Goal: Task Accomplishment & Management: Use online tool/utility

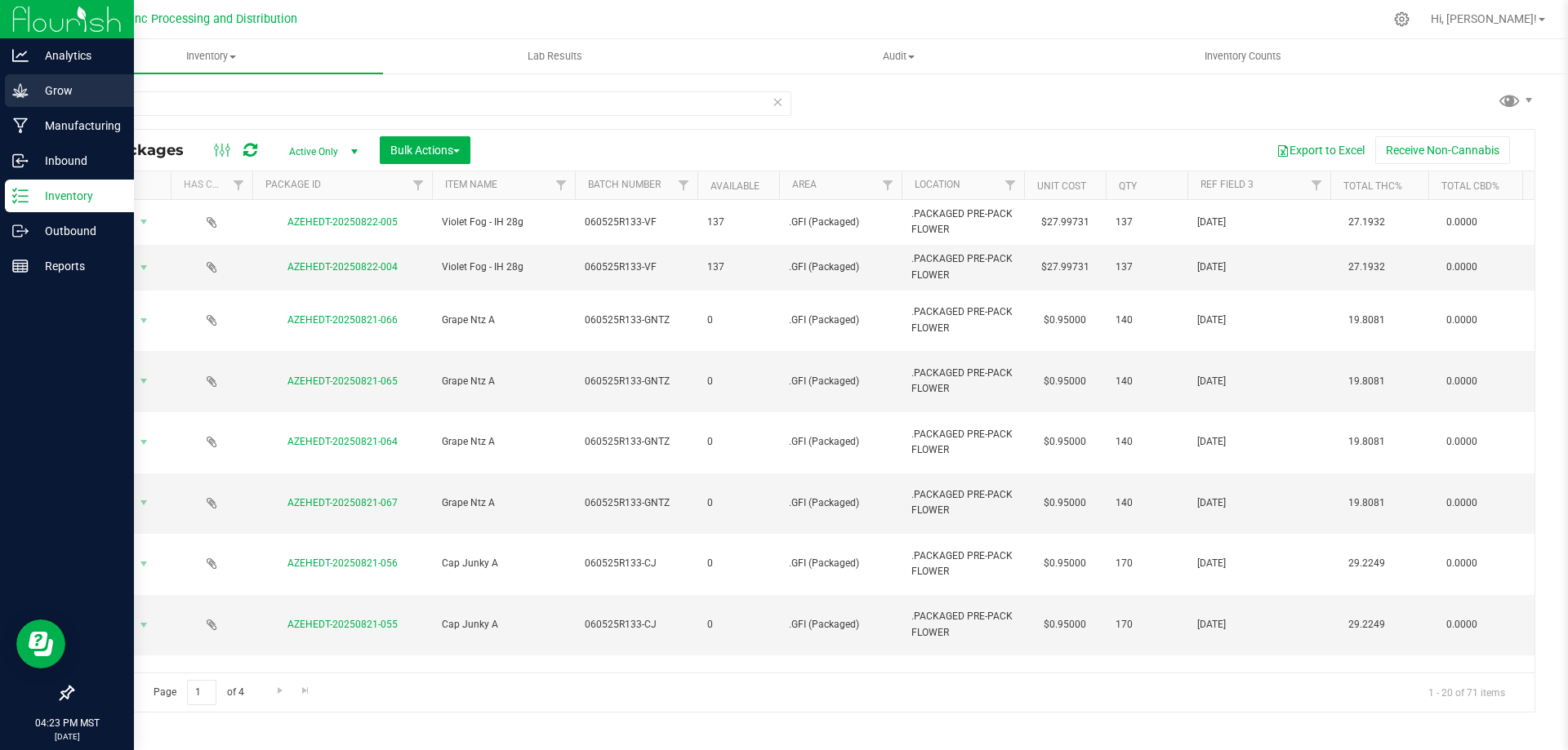
click at [72, 97] on p "Grow" at bounding box center [78, 90] width 98 height 20
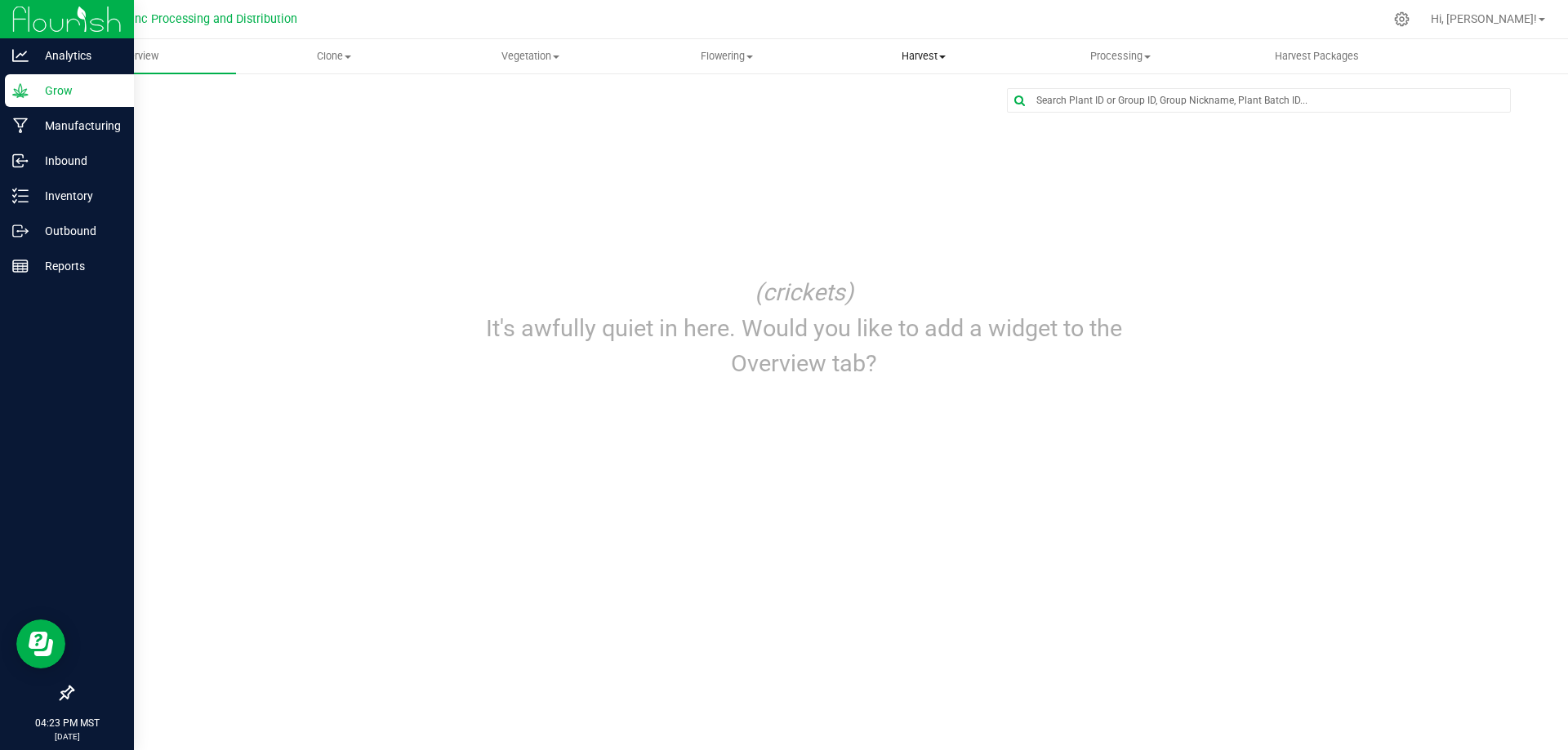
click at [931, 61] on span "Harvest" at bounding box center [924, 56] width 195 height 14
click at [889, 104] on span "Harvests" at bounding box center [871, 98] width 90 height 14
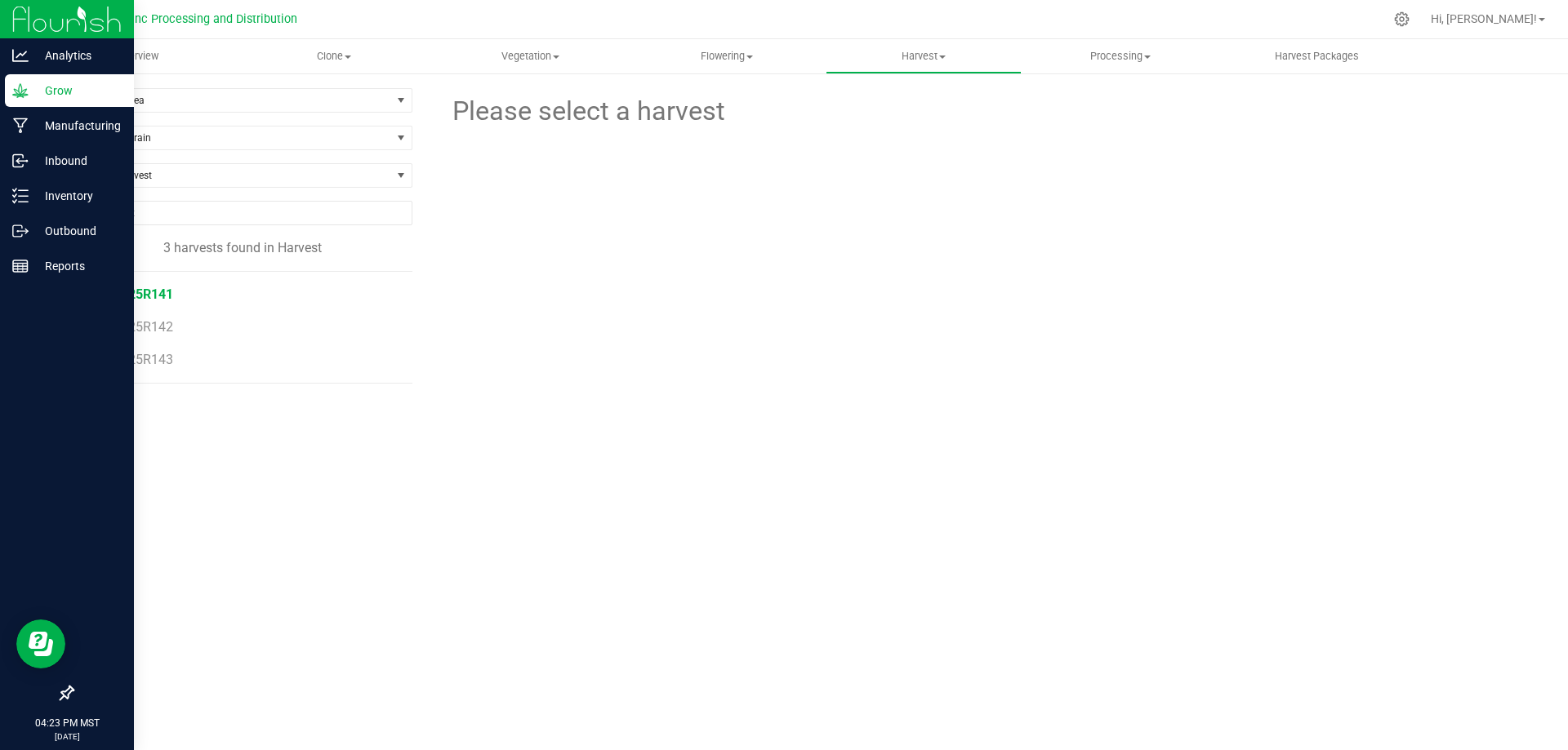
click at [166, 289] on span "080825R141" at bounding box center [135, 295] width 74 height 15
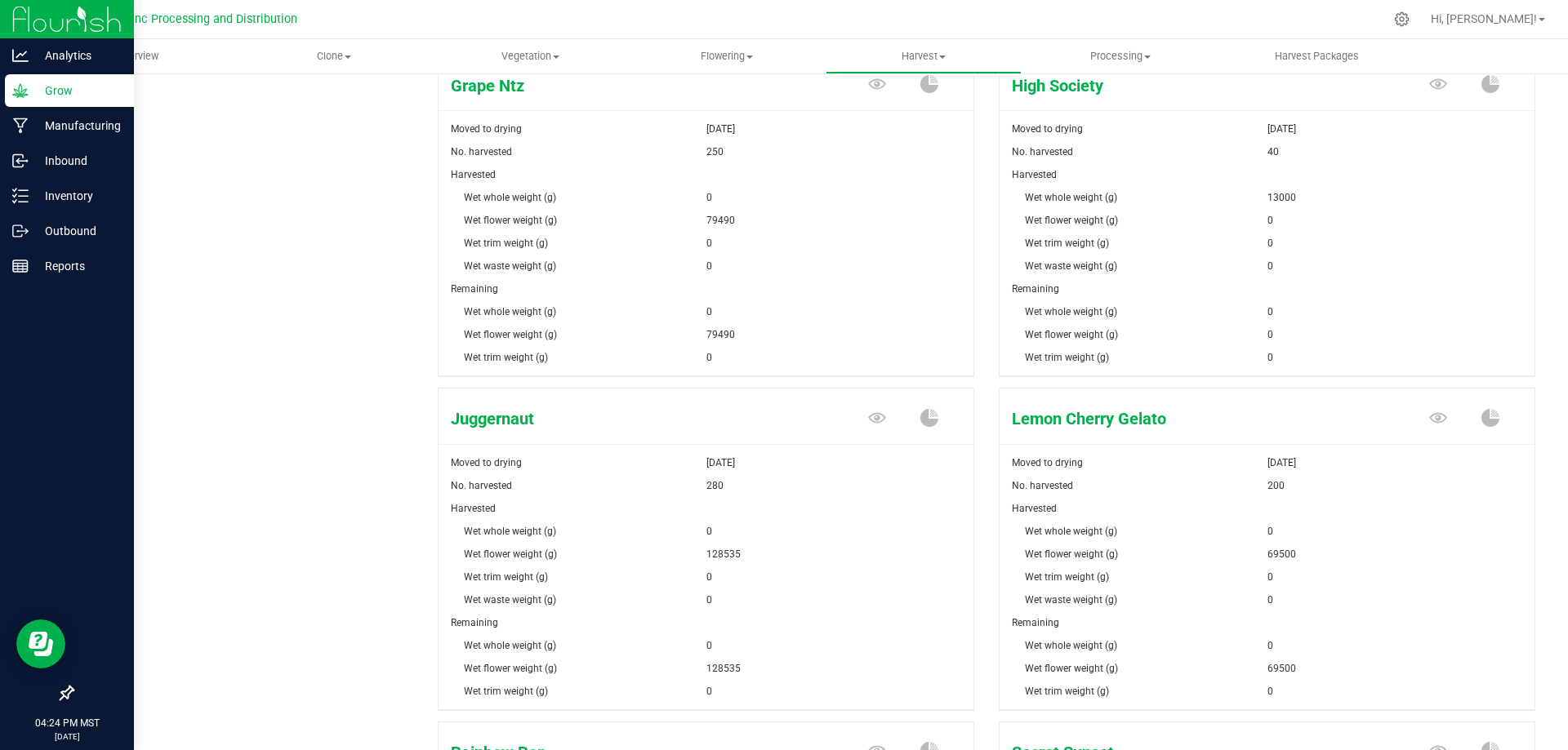
scroll to position [816, 0]
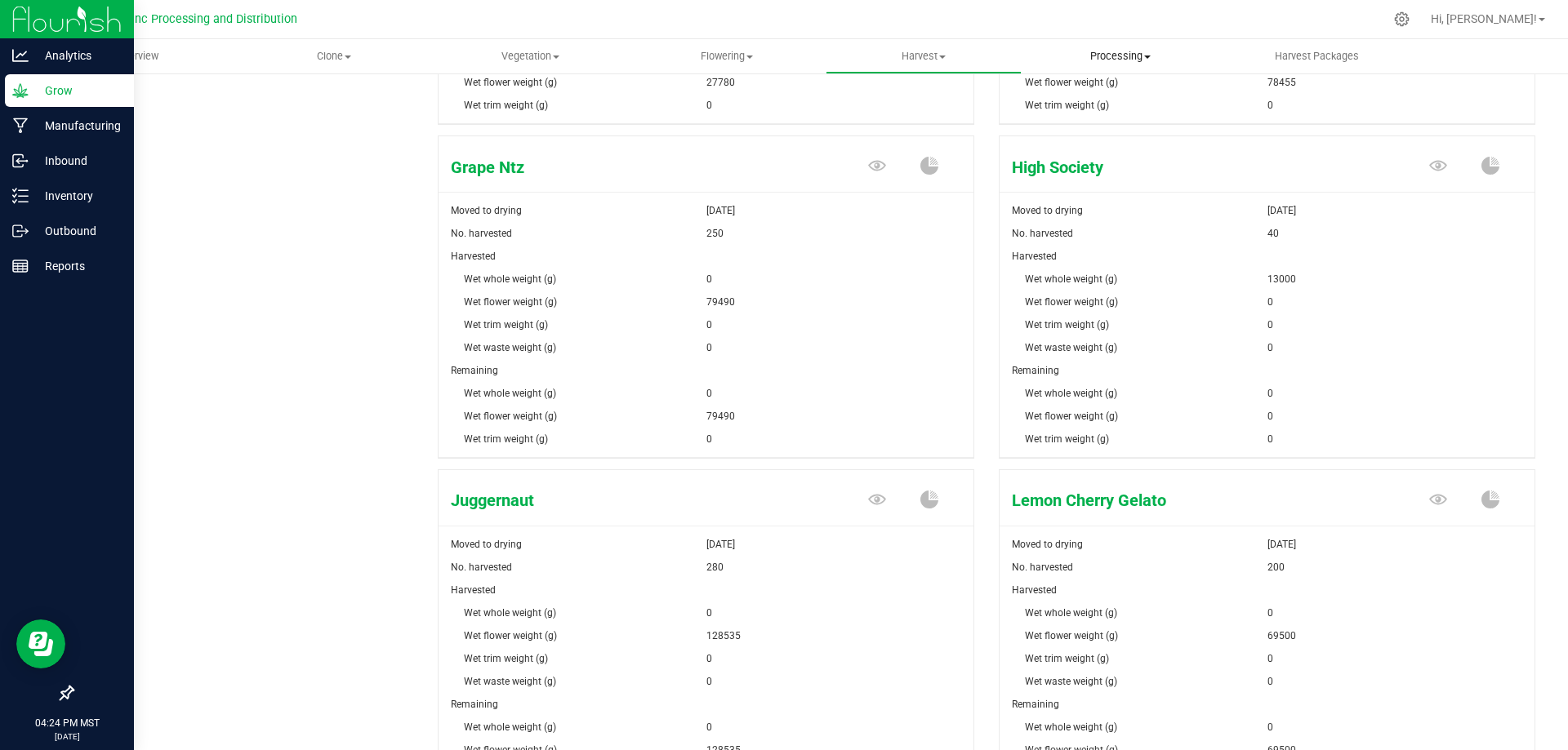
click at [1108, 50] on span "Processing" at bounding box center [1120, 56] width 195 height 14
click at [1069, 105] on span "Processing harvests" at bounding box center [1097, 98] width 151 height 14
